Goal: Information Seeking & Learning: Check status

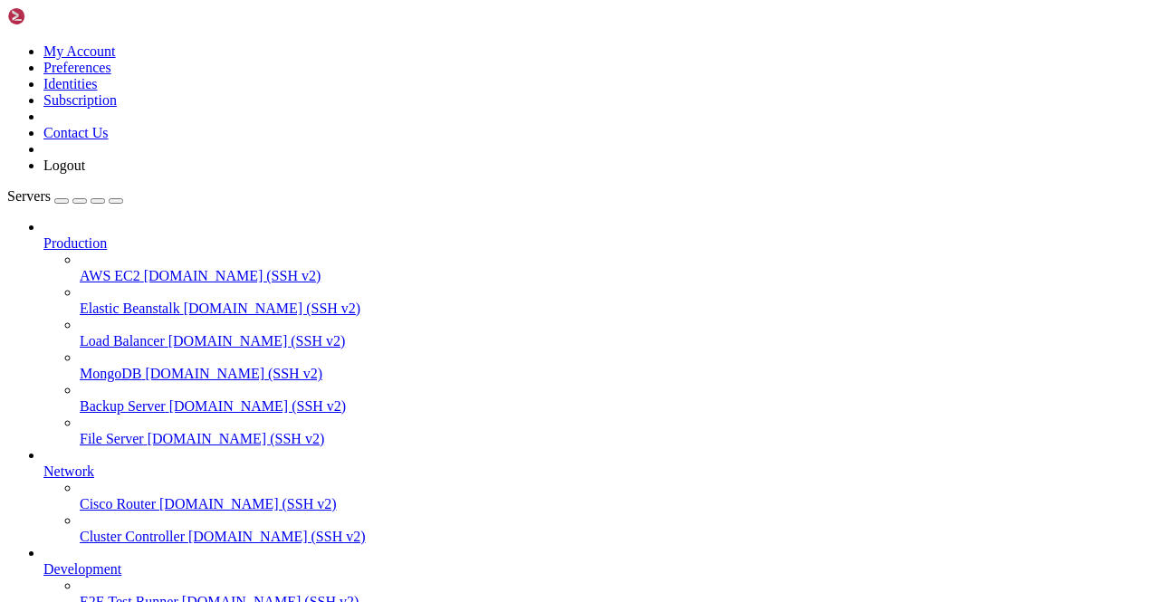
scroll to position [80065, 0]
